Goal: Check status

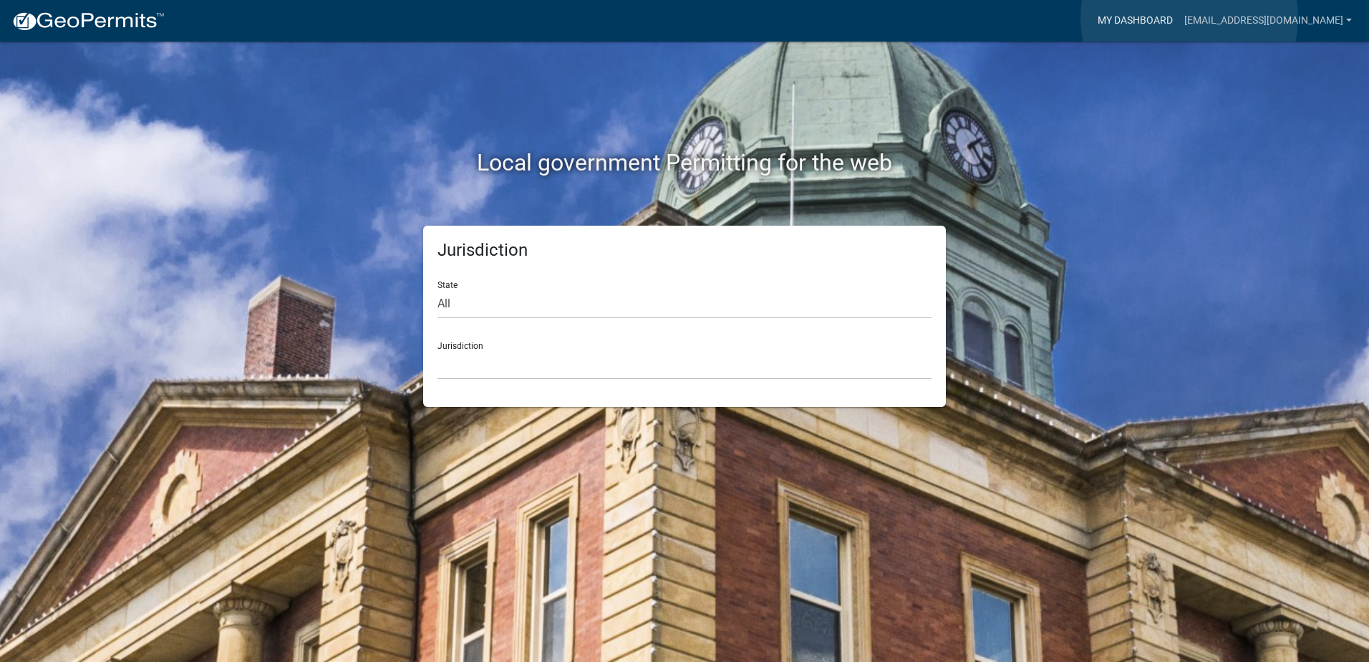
click at [1179, 18] on link "My Dashboard" at bounding box center [1135, 20] width 87 height 27
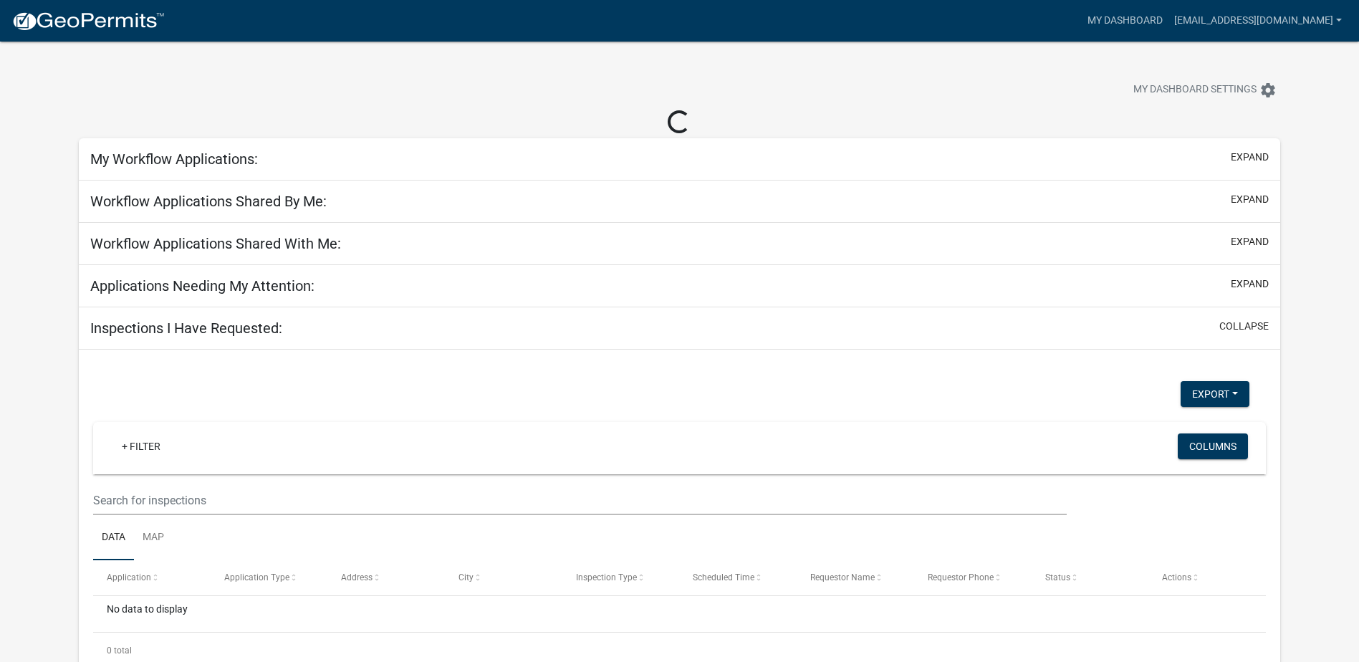
select select "2: 50"
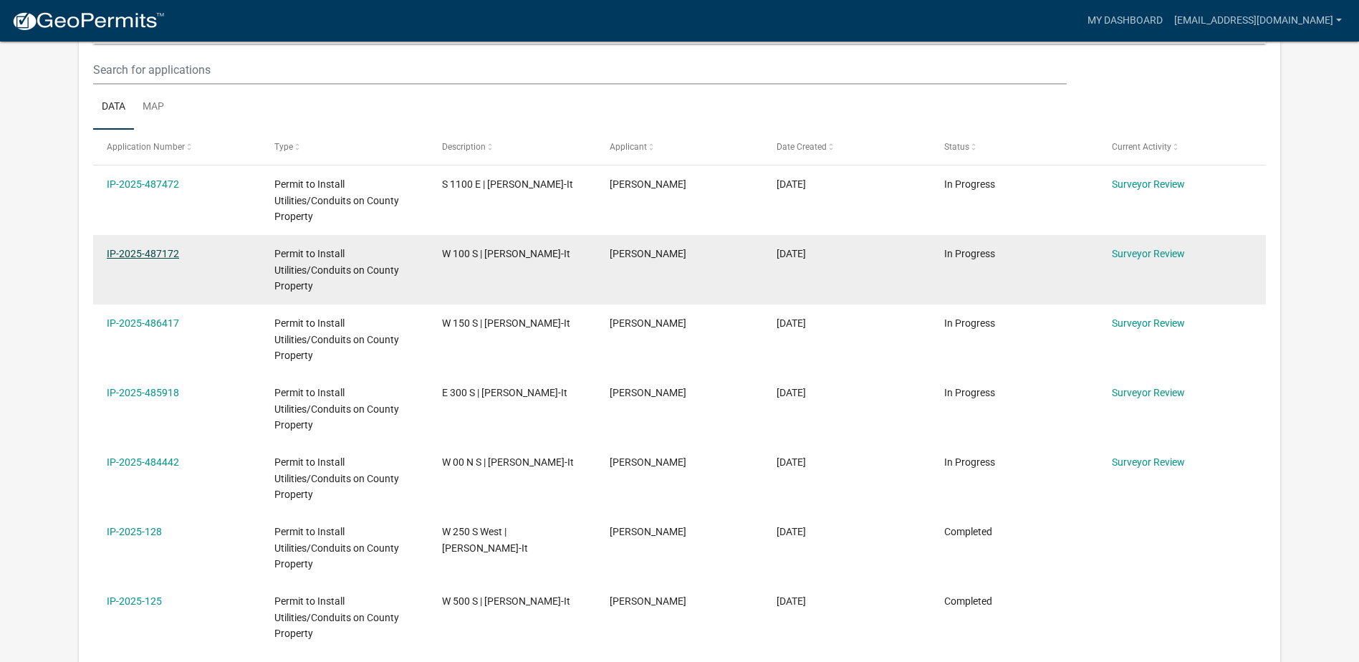
scroll to position [190, 0]
click at [144, 249] on link "IP-2025-487172" at bounding box center [143, 253] width 72 height 11
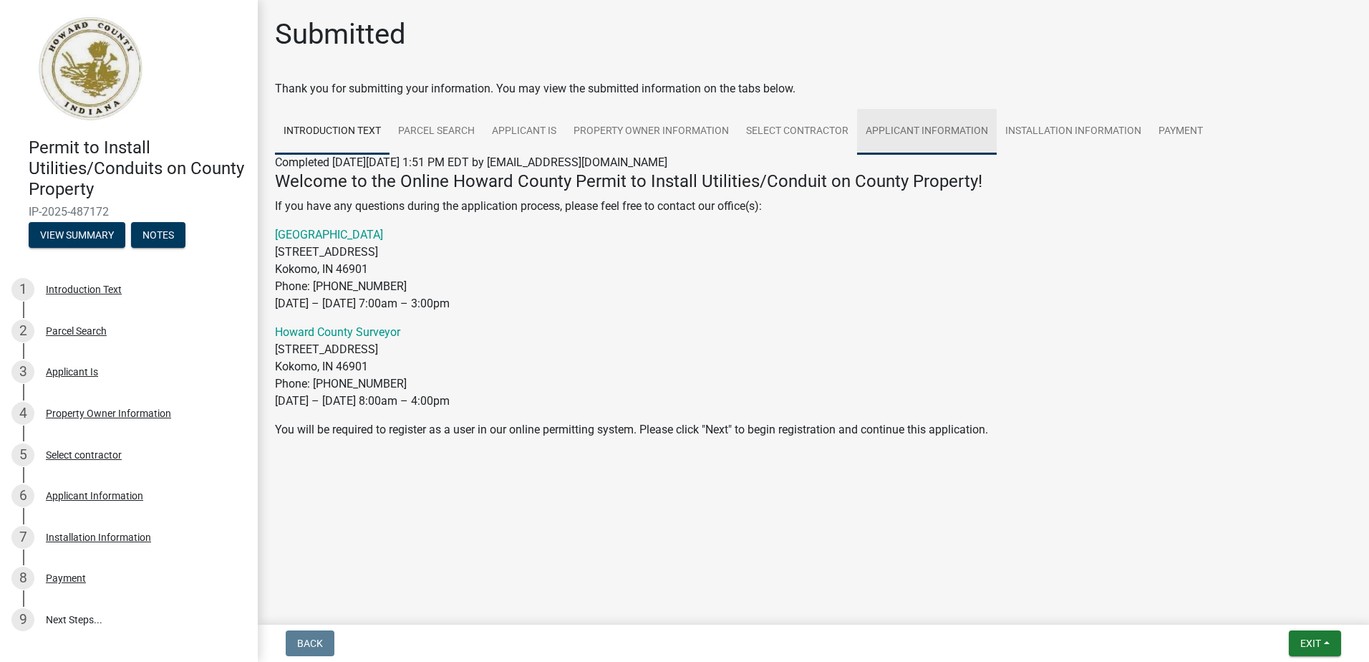
click at [920, 132] on link "Applicant Information" at bounding box center [927, 132] width 140 height 46
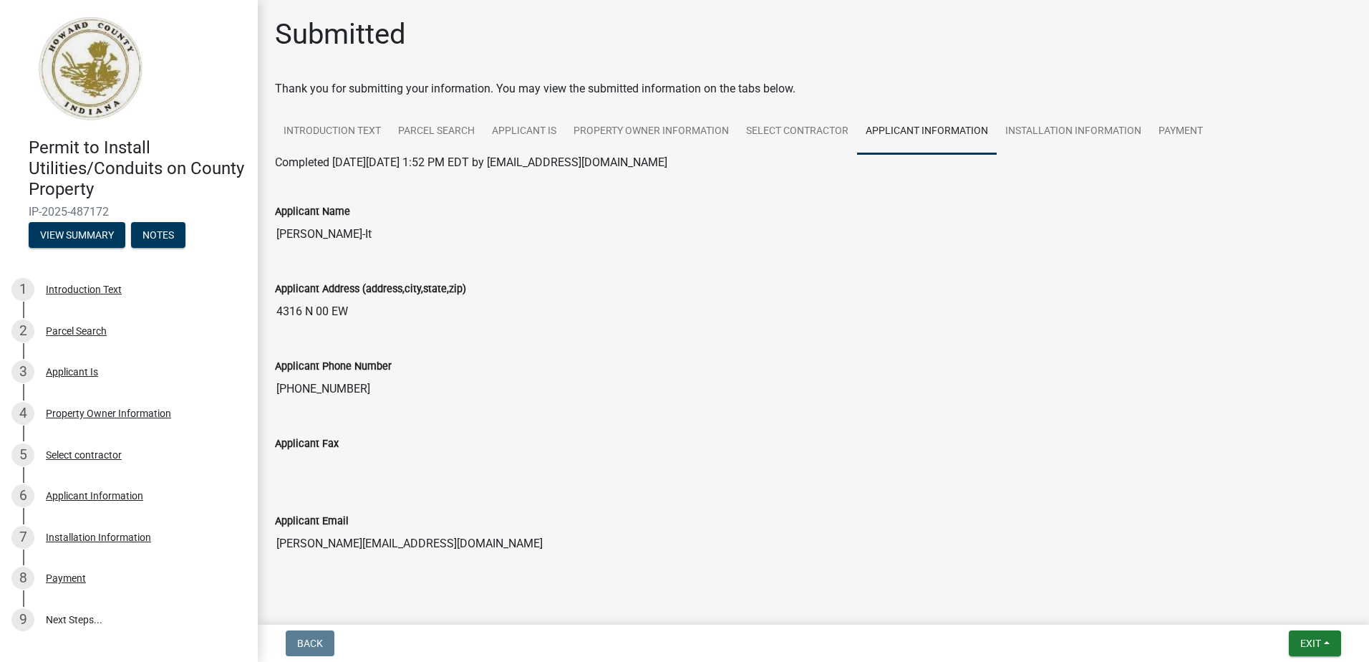
scroll to position [35, 0]
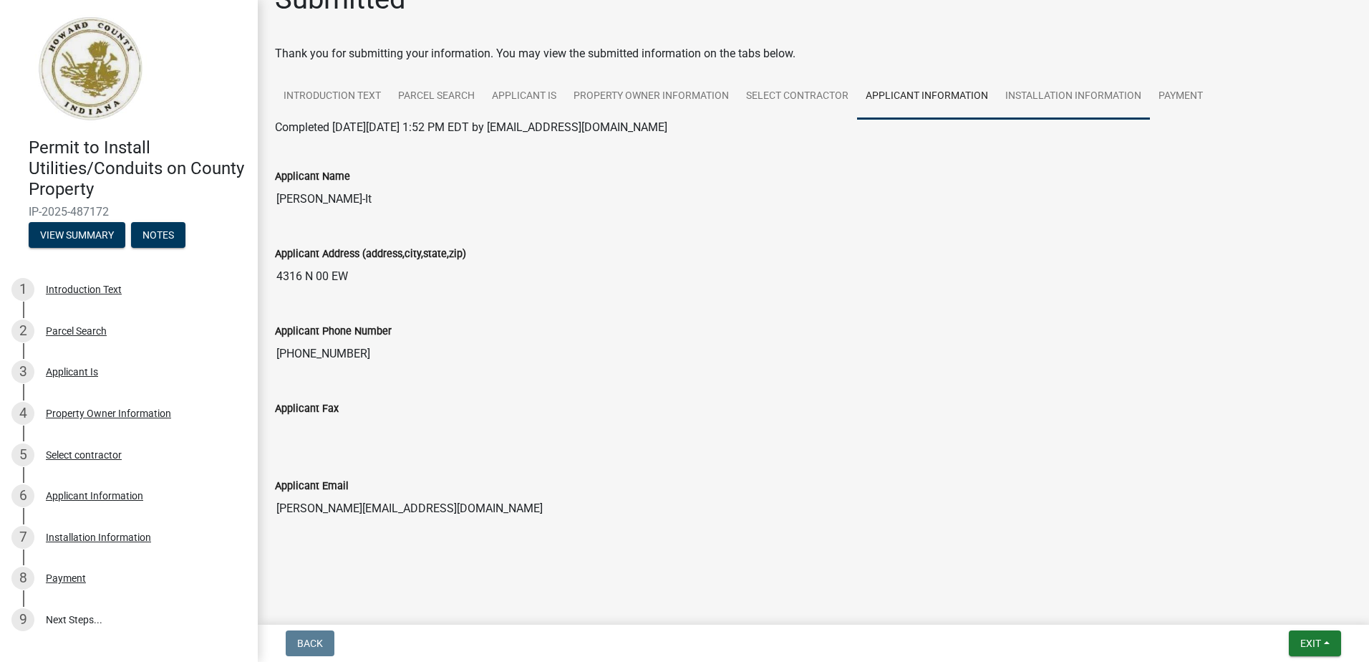
click at [1038, 95] on link "Installation Information" at bounding box center [1073, 97] width 153 height 46
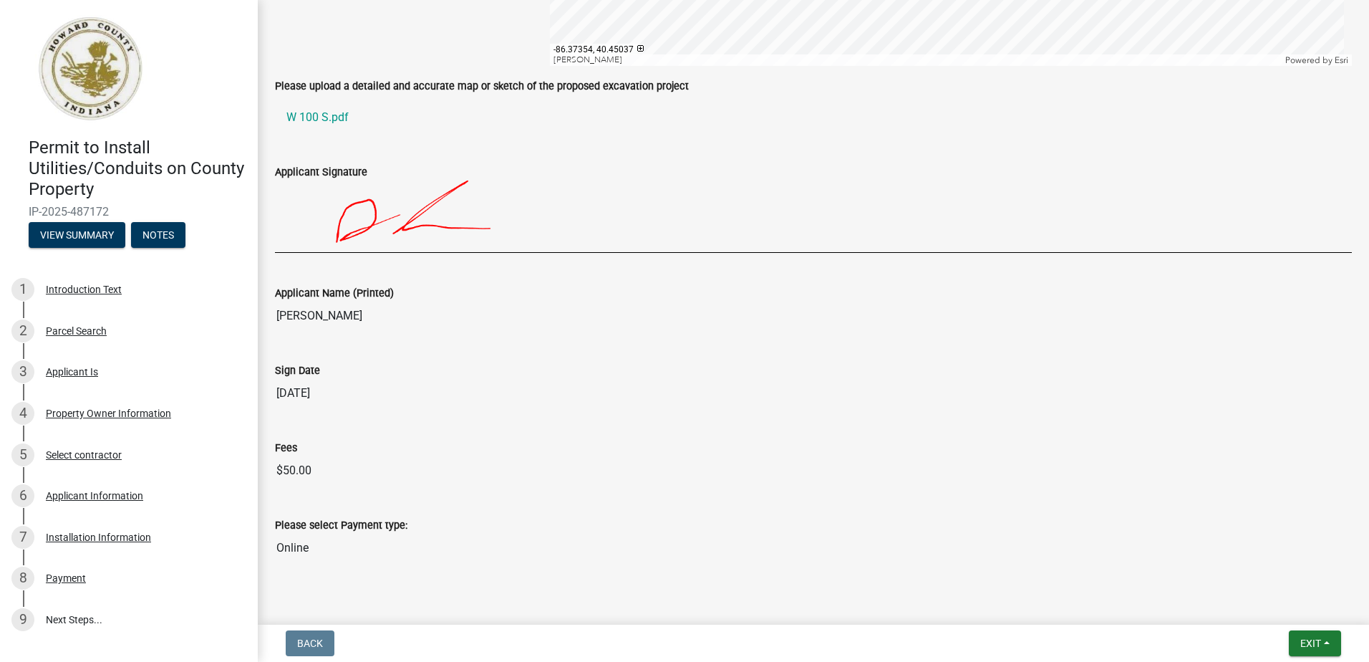
scroll to position [1142, 0]
